Goal: Task Accomplishment & Management: Manage account settings

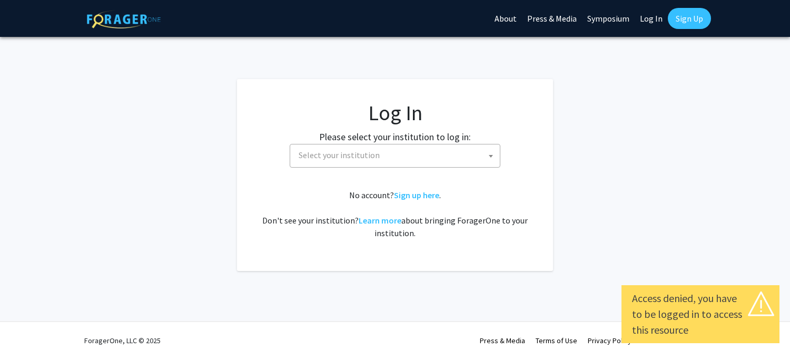
select select
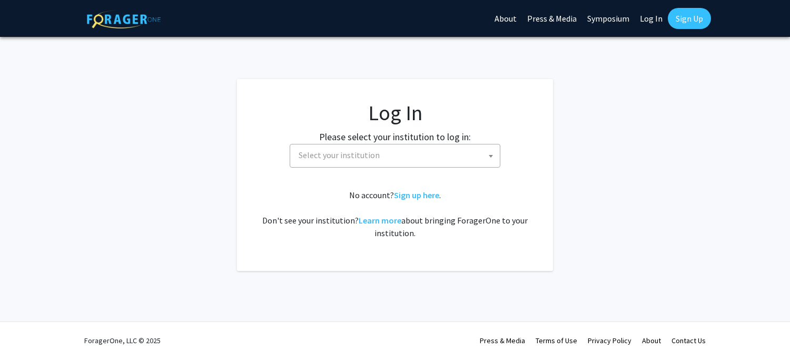
click at [418, 154] on span "Select your institution" at bounding box center [398, 155] width 206 height 22
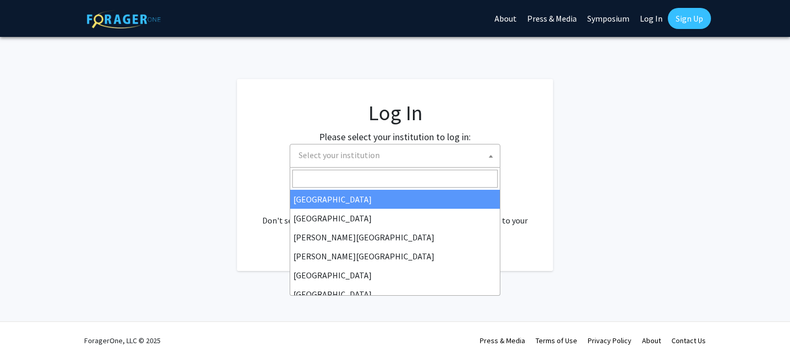
click at [373, 159] on span "Select your institution" at bounding box center [339, 155] width 81 height 11
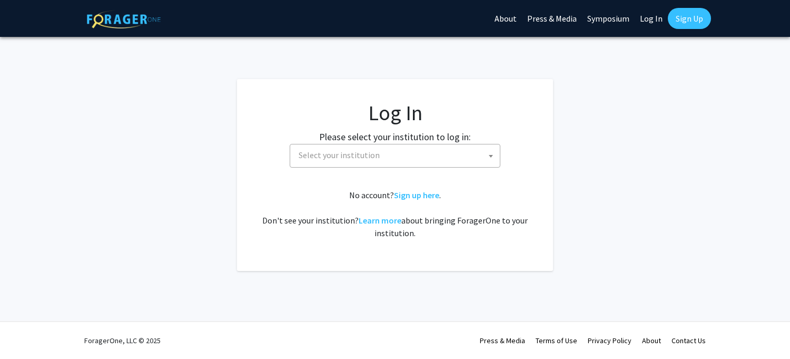
click at [365, 154] on span "Select your institution" at bounding box center [339, 155] width 81 height 11
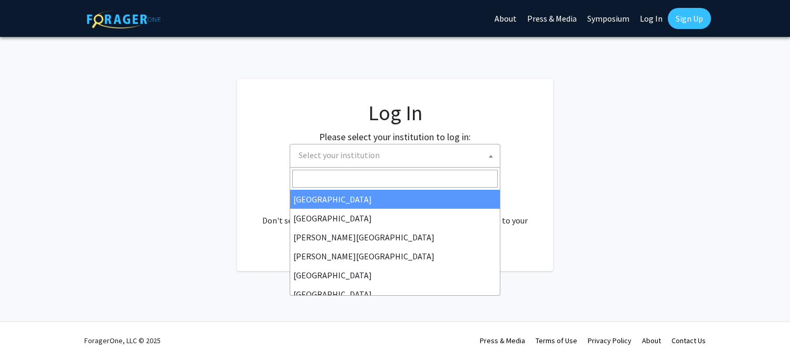
type input "t"
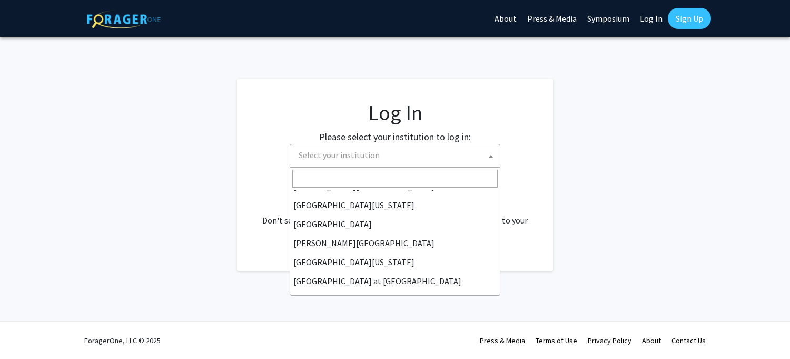
scroll to position [317, 0]
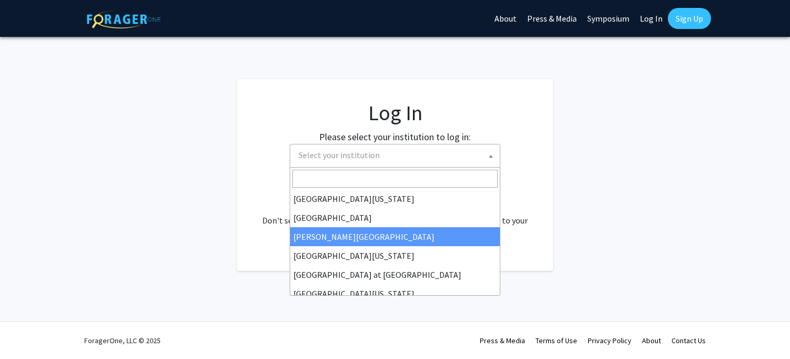
select select "24"
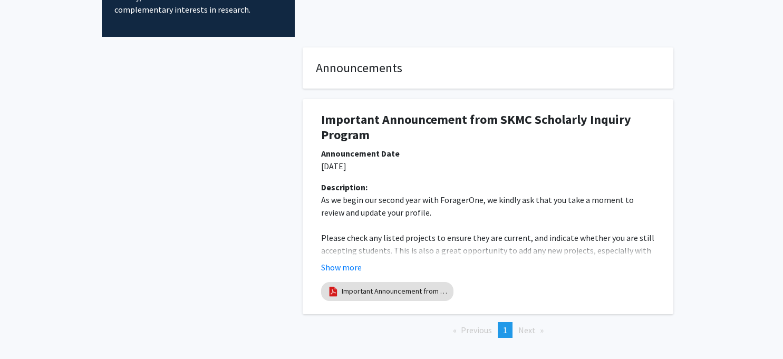
scroll to position [187, 0]
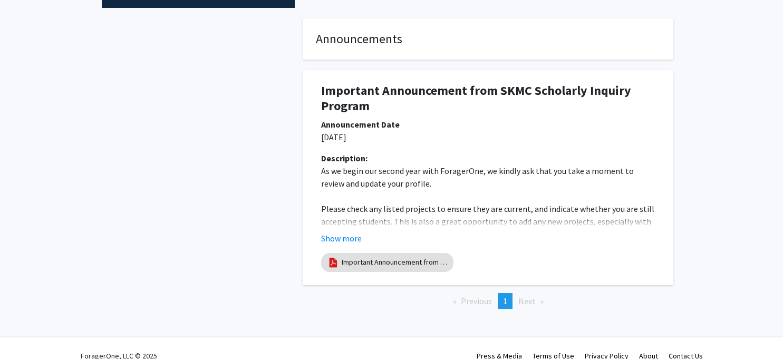
click at [525, 296] on span "Next page" at bounding box center [526, 301] width 17 height 11
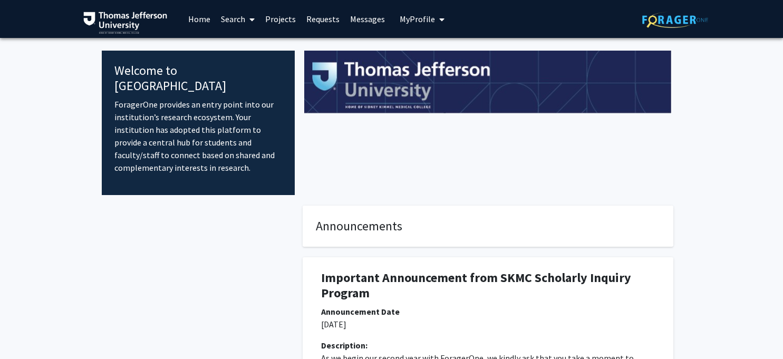
click at [673, 19] on img at bounding box center [675, 20] width 66 height 16
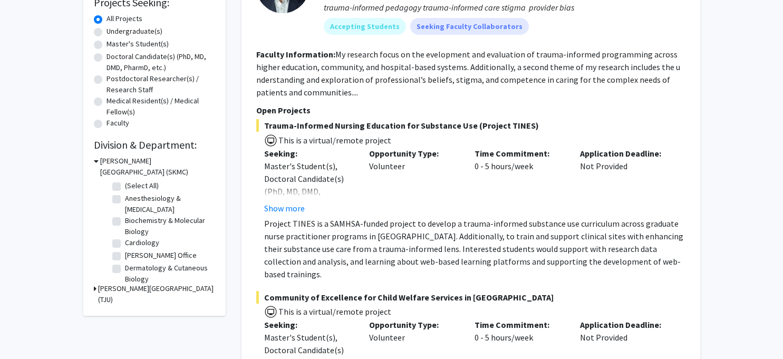
scroll to position [263, 0]
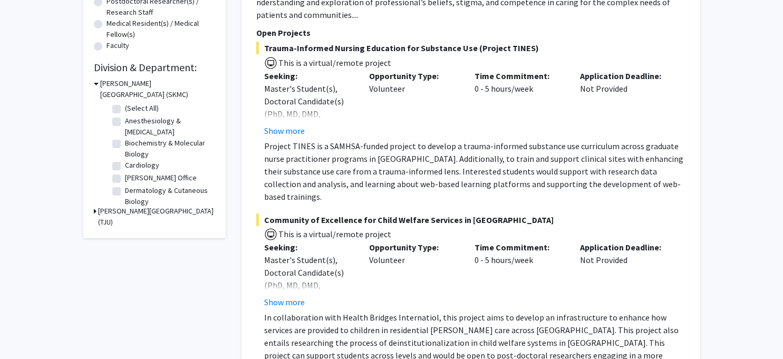
click at [134, 200] on label "Dermatology & Cutaneous Biology" at bounding box center [168, 196] width 87 height 22
click at [132, 192] on input "Dermatology & Cutaneous Biology" at bounding box center [128, 188] width 7 height 7
checkbox input "true"
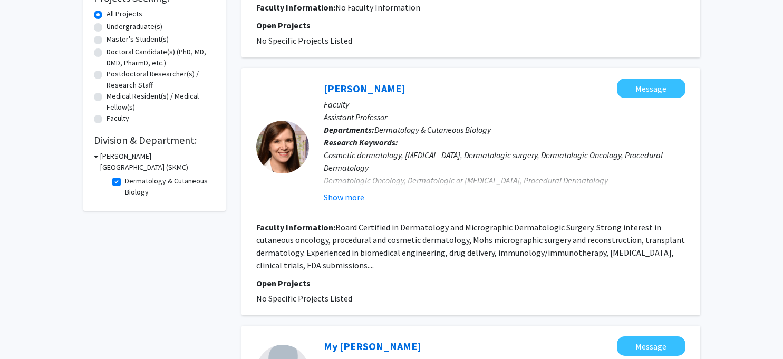
scroll to position [199, 0]
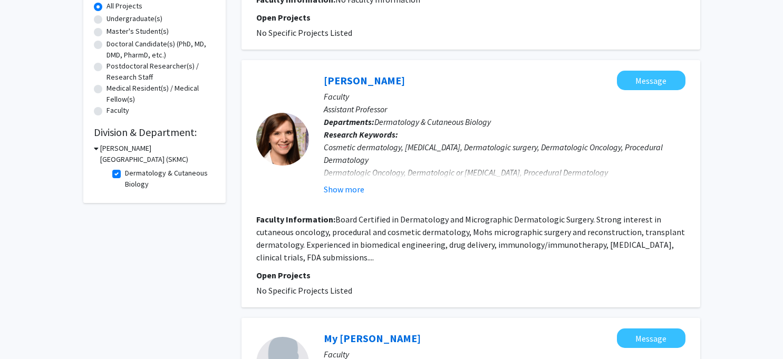
click at [97, 149] on icon at bounding box center [96, 148] width 5 height 11
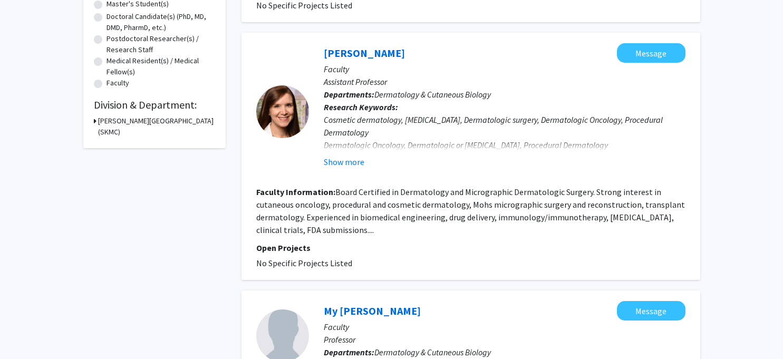
scroll to position [251, 0]
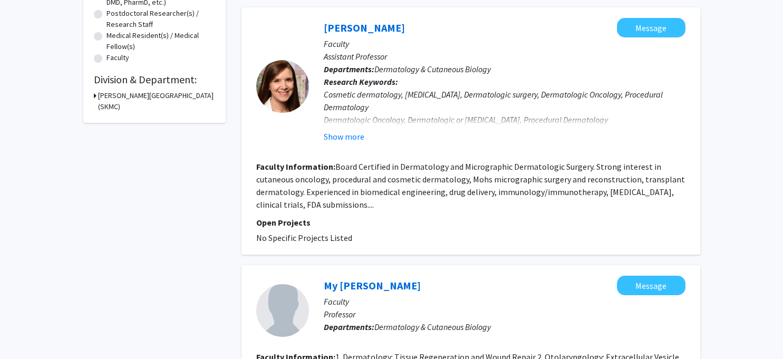
click at [132, 94] on h3 "[PERSON_NAME][GEOGRAPHIC_DATA] (SKMC)" at bounding box center [156, 101] width 117 height 22
click at [96, 95] on icon at bounding box center [96, 95] width 5 height 11
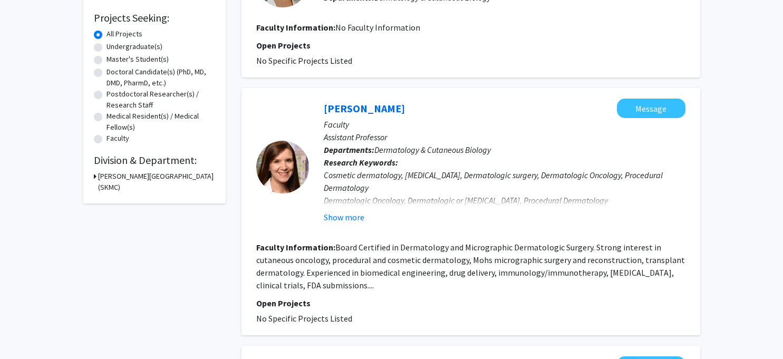
scroll to position [0, 0]
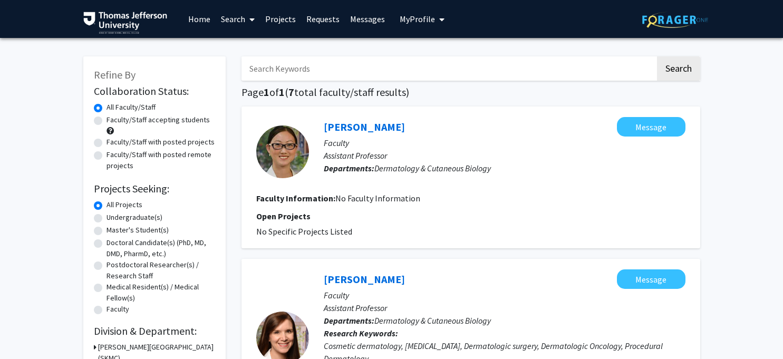
click at [379, 74] on input "Search Keywords" at bounding box center [448, 68] width 414 height 24
type input "[PERSON_NAME]"
click at [678, 69] on button "Search" at bounding box center [678, 68] width 43 height 24
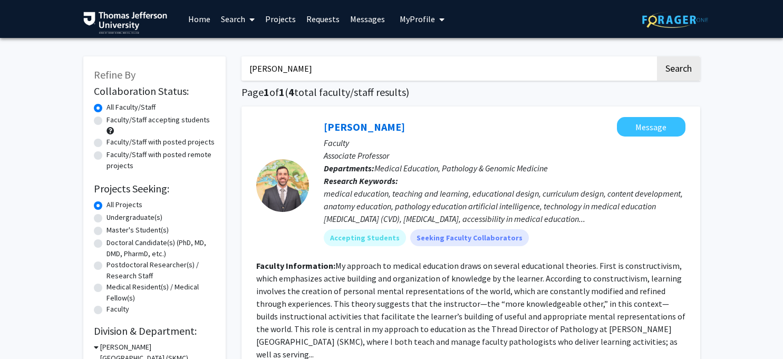
click at [411, 18] on span "My Profile" at bounding box center [416, 19] width 35 height 11
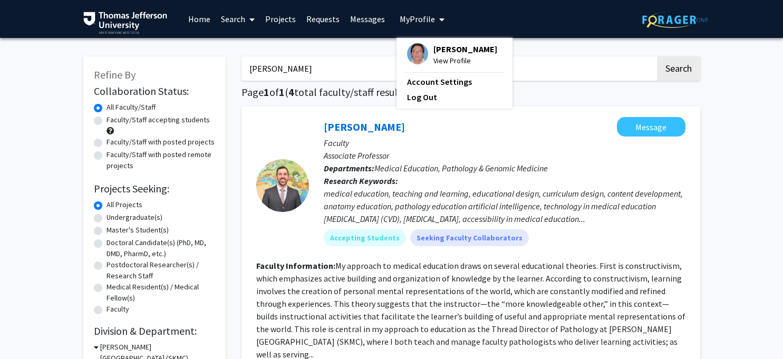
click at [444, 61] on span "View Profile" at bounding box center [465, 61] width 64 height 12
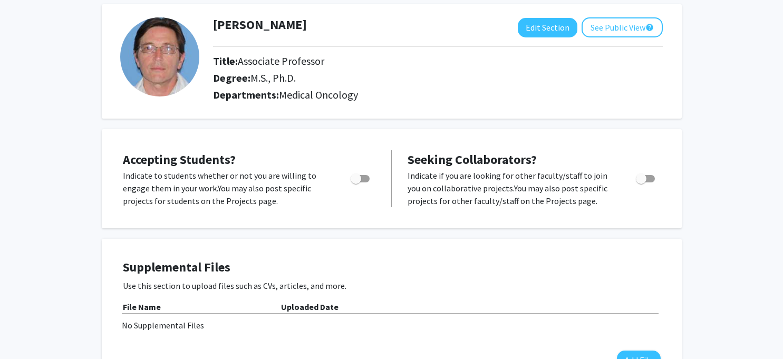
scroll to position [53, 0]
click at [367, 177] on span "Toggle" at bounding box center [359, 177] width 19 height 7
click at [356, 182] on input "Would you like to permit student requests?" at bounding box center [355, 182] width 1 height 1
checkbox input "true"
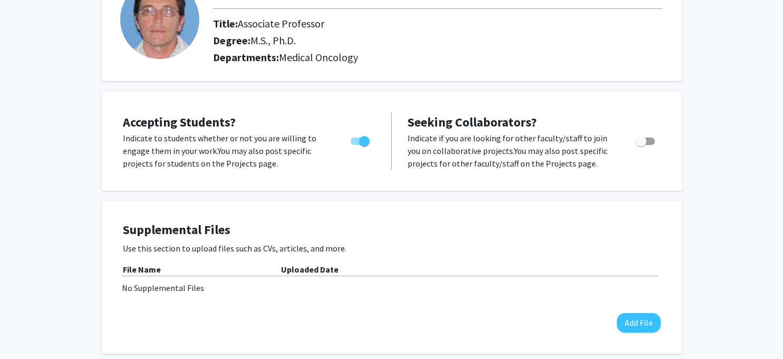
scroll to position [0, 0]
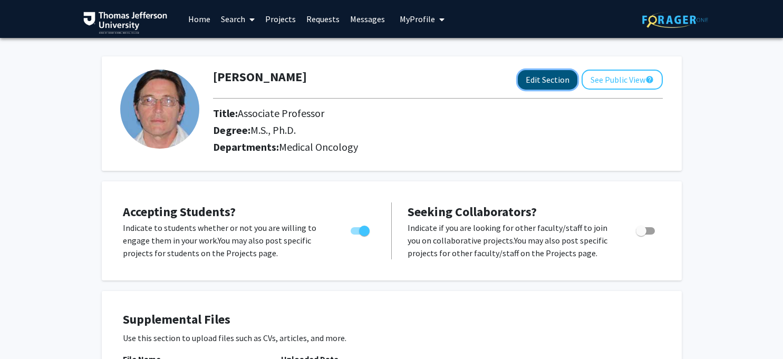
click at [550, 82] on button "Edit Section" at bounding box center [547, 79] width 60 height 19
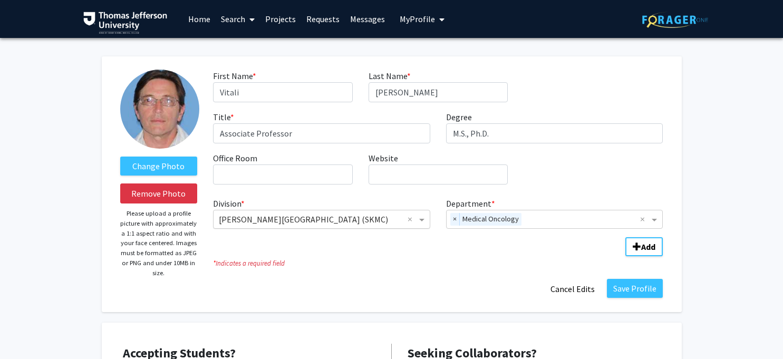
click at [269, 219] on input "Division" at bounding box center [311, 219] width 184 height 13
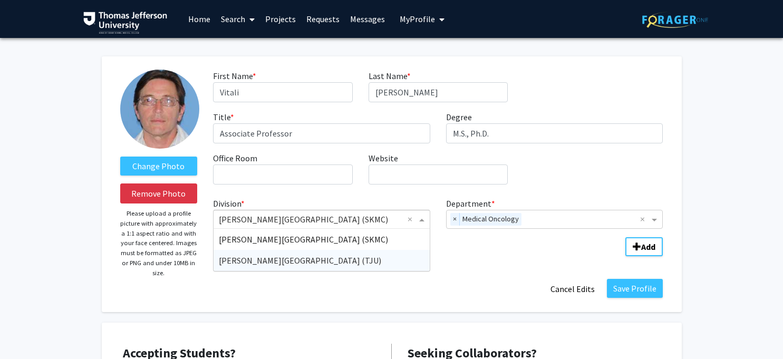
click at [265, 260] on span "[PERSON_NAME][GEOGRAPHIC_DATA] (TJU)" at bounding box center [300, 260] width 162 height 11
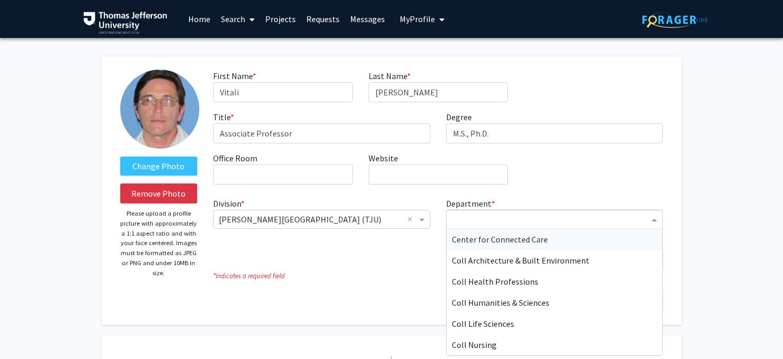
click at [474, 223] on input "Department" at bounding box center [551, 219] width 198 height 13
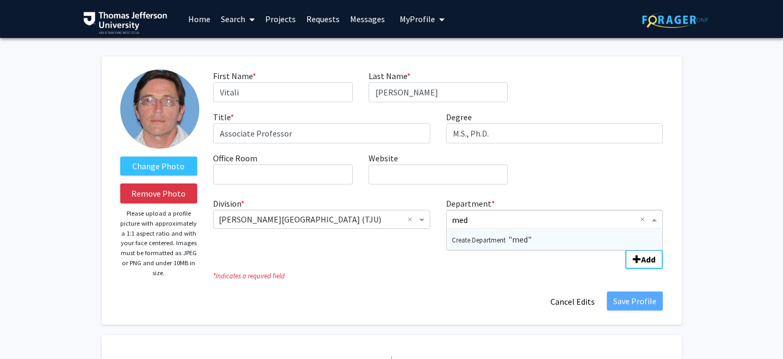
drag, startPoint x: 476, startPoint y: 216, endPoint x: 444, endPoint y: 219, distance: 32.4
click at [444, 219] on div "Department * med × Create Department "med" This field is required!" at bounding box center [554, 219] width 233 height 44
type input "Medical Oncology"
click at [649, 257] on b "Add" at bounding box center [648, 259] width 14 height 11
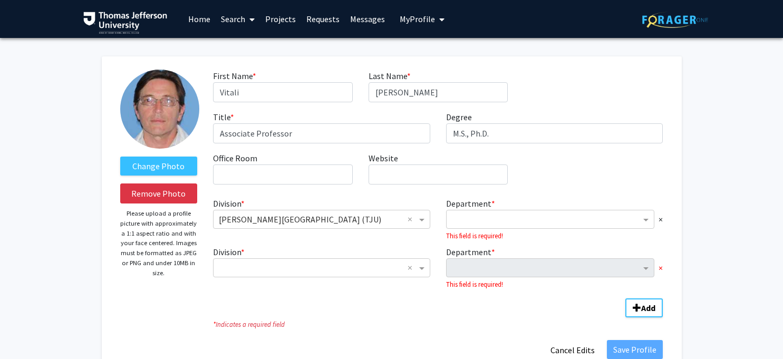
click at [660, 269] on span "×" at bounding box center [660, 267] width 4 height 13
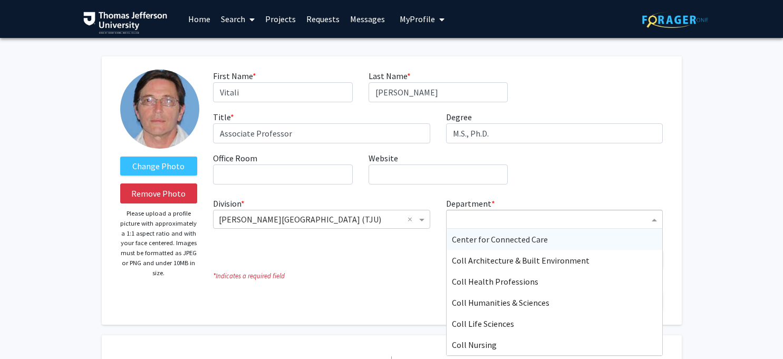
click at [487, 219] on input "Department" at bounding box center [551, 219] width 198 height 13
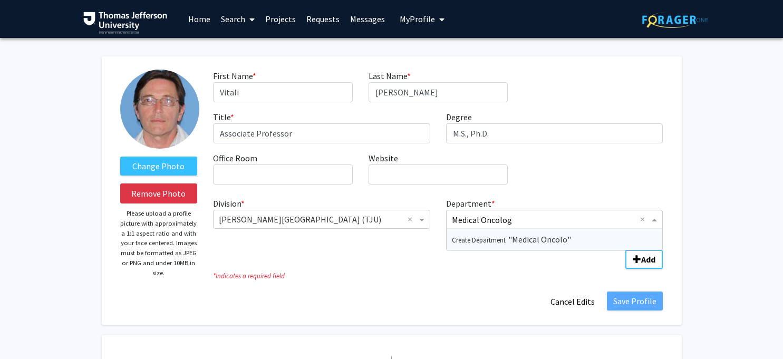
type input "Medical Oncology"
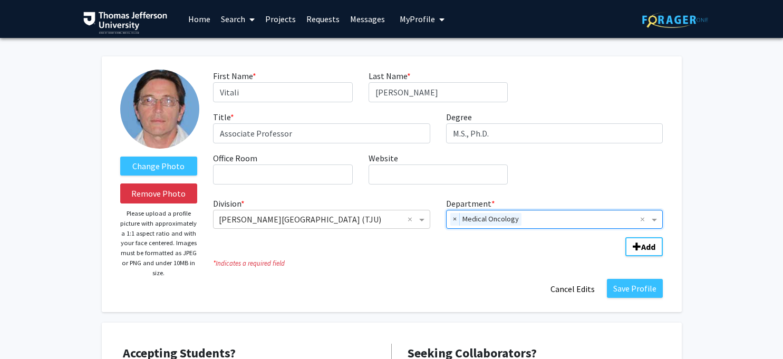
click at [451, 251] on fg-division-department-wrapper "Division * × [PERSON_NAME][GEOGRAPHIC_DATA] (TJU) × Department * × Medical Onco…" at bounding box center [437, 224] width 465 height 63
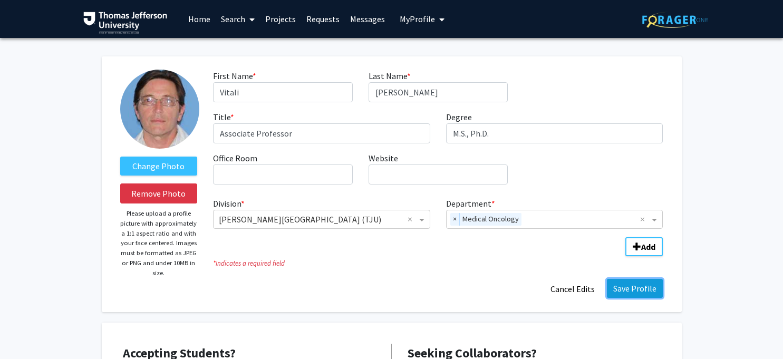
click at [644, 289] on button "Save Profile" at bounding box center [635, 288] width 56 height 19
